Goal: Transaction & Acquisition: Purchase product/service

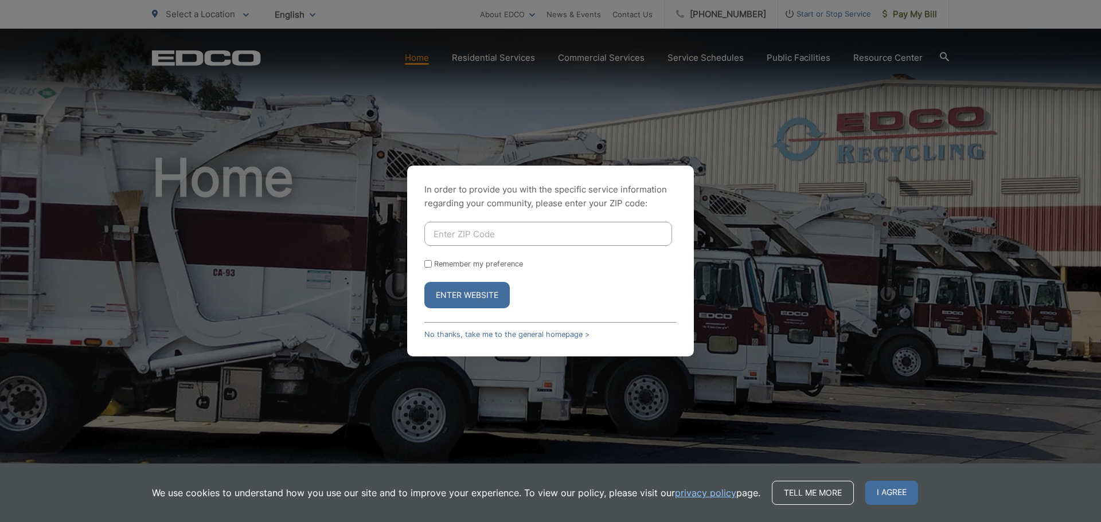
click at [507, 235] on input "Enter ZIP Code" at bounding box center [548, 234] width 248 height 24
type input "92029"
click at [463, 291] on button "Enter Website" at bounding box center [466, 295] width 85 height 26
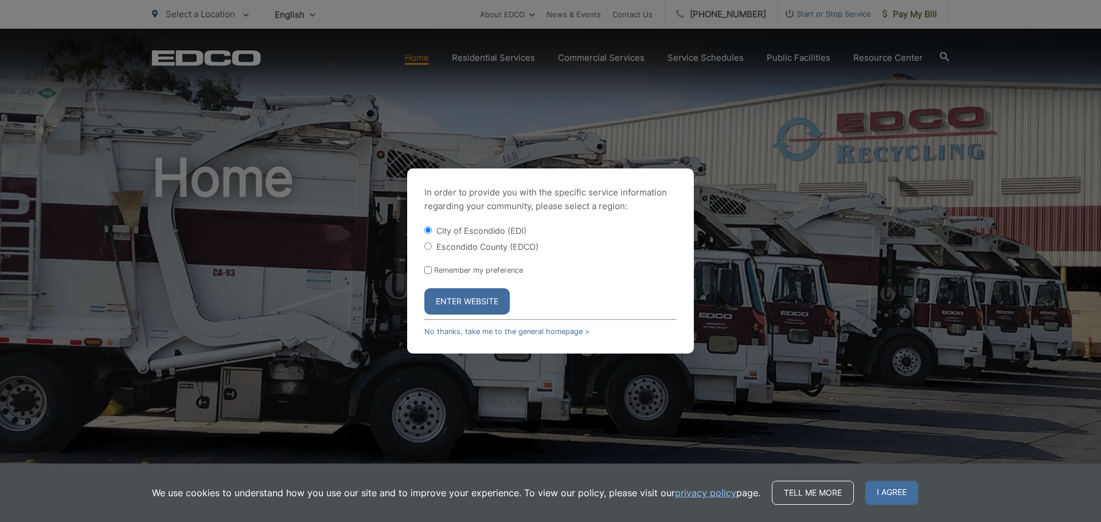
click at [468, 246] on label "Escondido County (EDCO)" at bounding box center [487, 247] width 102 height 10
click at [432, 246] on input "Escondido County (EDCO)" at bounding box center [427, 246] width 7 height 7
radio input "true"
click at [481, 298] on button "Enter Website" at bounding box center [466, 301] width 85 height 26
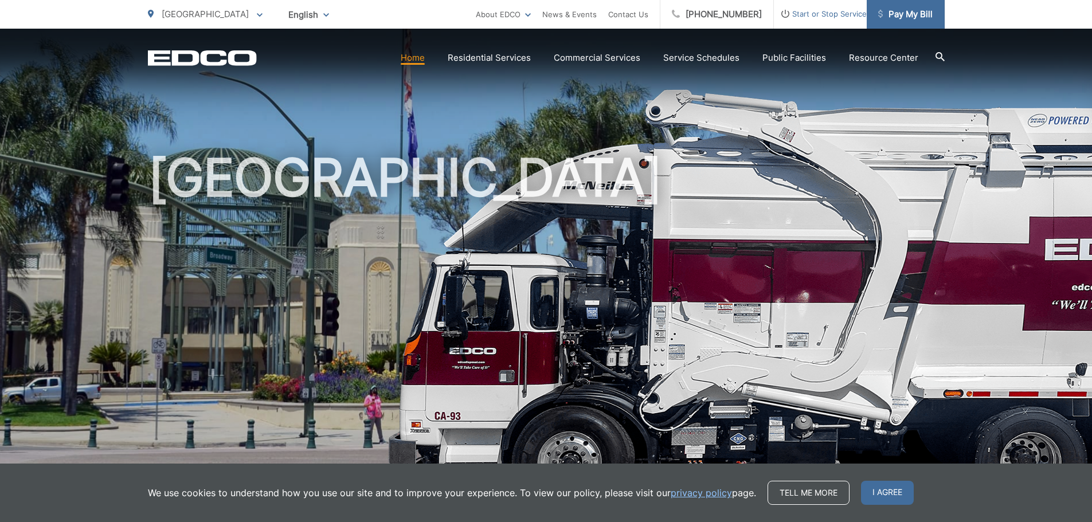
click at [907, 13] on span "Pay My Bill" at bounding box center [905, 14] width 54 height 14
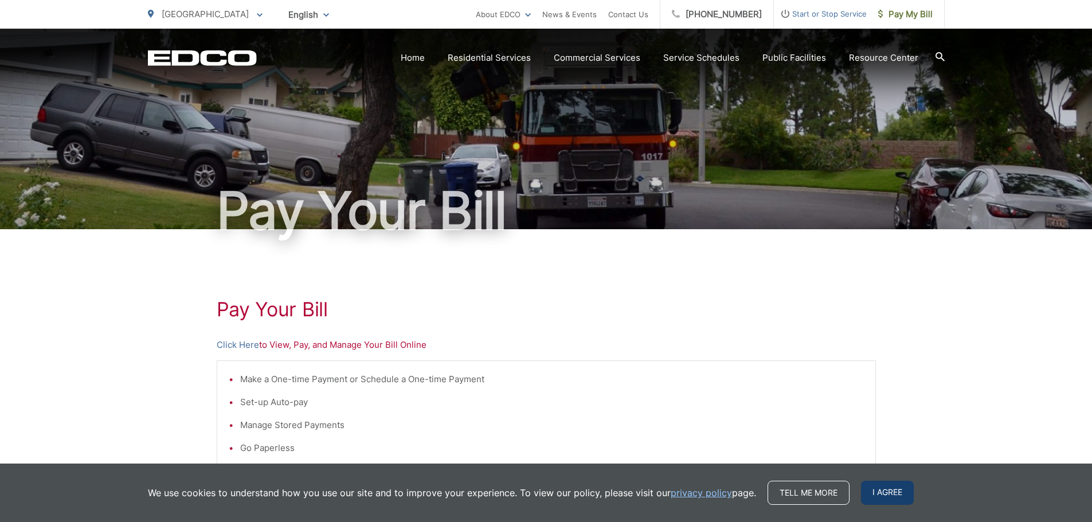
click at [884, 493] on span "I agree" at bounding box center [887, 493] width 53 height 24
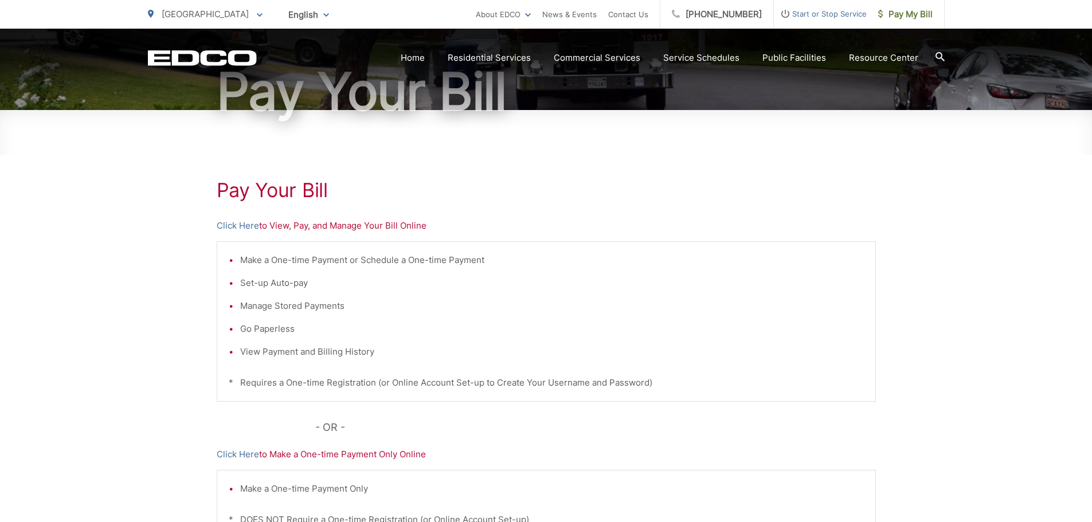
scroll to position [293, 0]
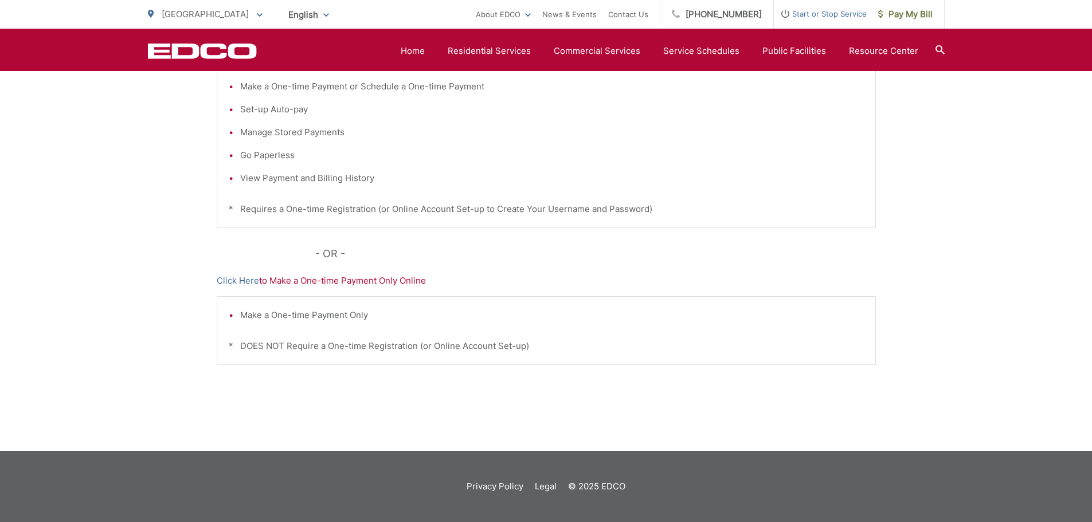
click at [244, 274] on div "Pay Your Bill Click Here to View, Pay, and Manage Your Bill Online Make a One-t…" at bounding box center [546, 193] width 659 height 515
click at [220, 280] on link "Click Here" at bounding box center [238, 281] width 42 height 14
